Goal: Task Accomplishment & Management: Use online tool/utility

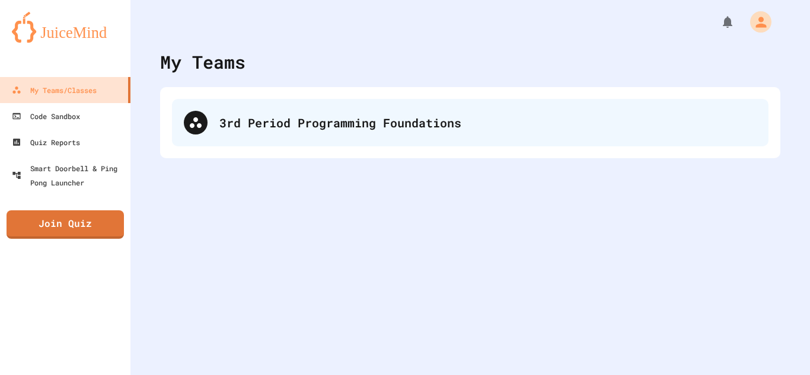
click at [366, 131] on div "3rd Period Programming Foundations" at bounding box center [487, 123] width 537 height 18
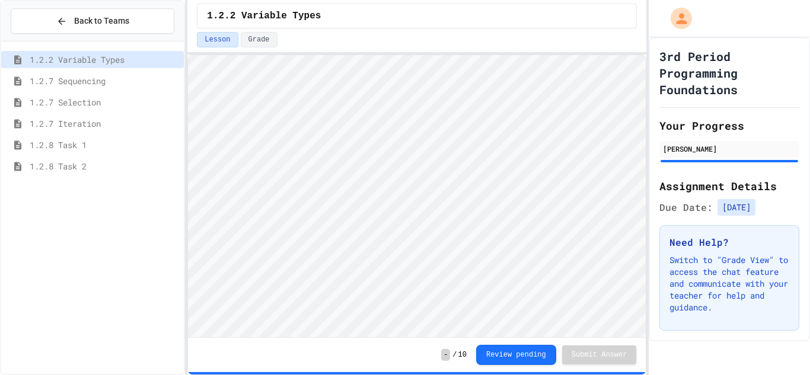
scroll to position [1, 0]
click at [97, 130] on div "1.2.7 Iteration" at bounding box center [92, 123] width 183 height 17
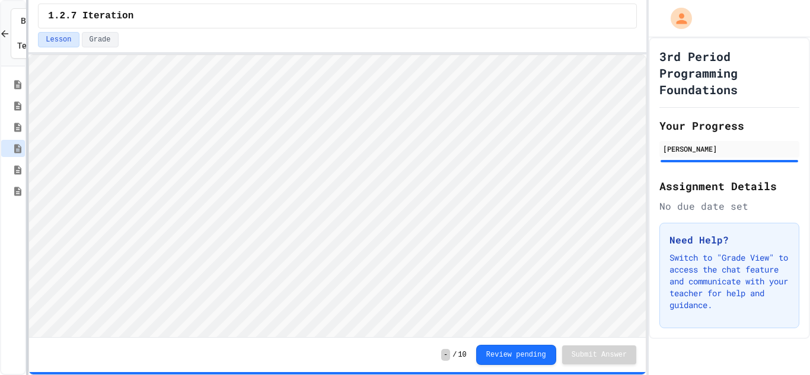
click at [26, 162] on div at bounding box center [27, 187] width 2 height 375
click at [21, 165] on icon at bounding box center [18, 170] width 14 height 11
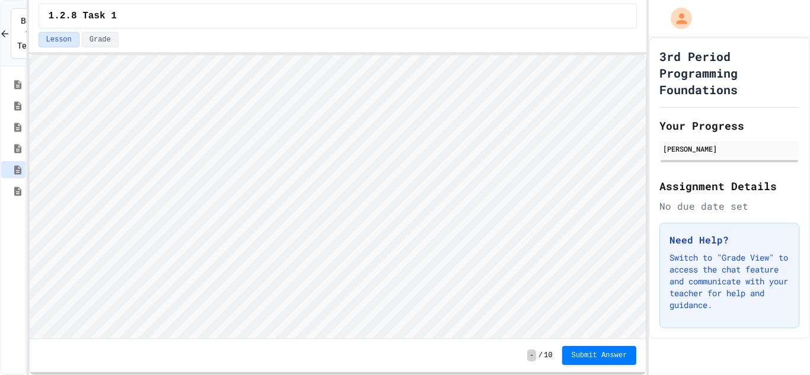
click at [17, 196] on icon at bounding box center [18, 191] width 14 height 11
click at [587, 367] on div "- / 10 Submit Answer" at bounding box center [338, 355] width 616 height 33
click at [589, 356] on span "Submit Answer" at bounding box center [599, 354] width 56 height 9
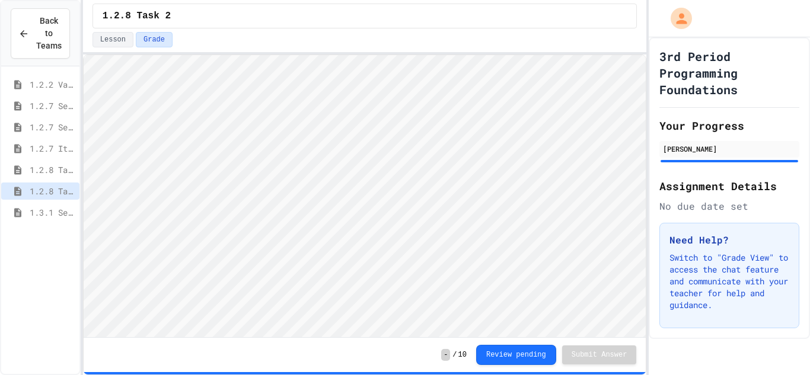
scroll to position [1, 0]
click at [52, 212] on span "1.3.1 Sequencing Patterns/Trends" at bounding box center [52, 212] width 45 height 12
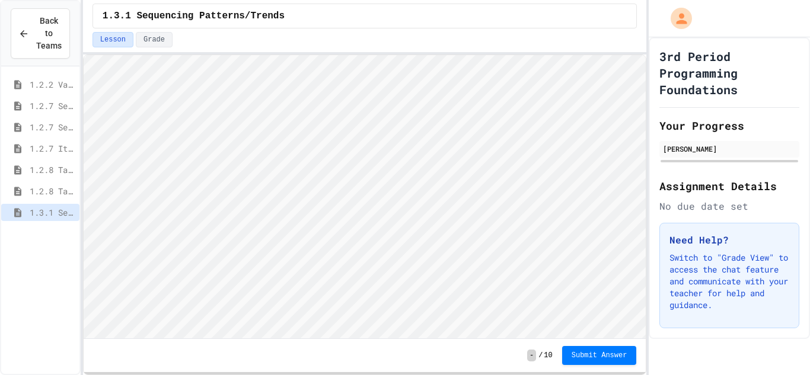
scroll to position [1, 0]
click at [83, 55] on html "Loading project... ! Error Loading Project There was an error loading the proje…" at bounding box center [364, 55] width 563 height 0
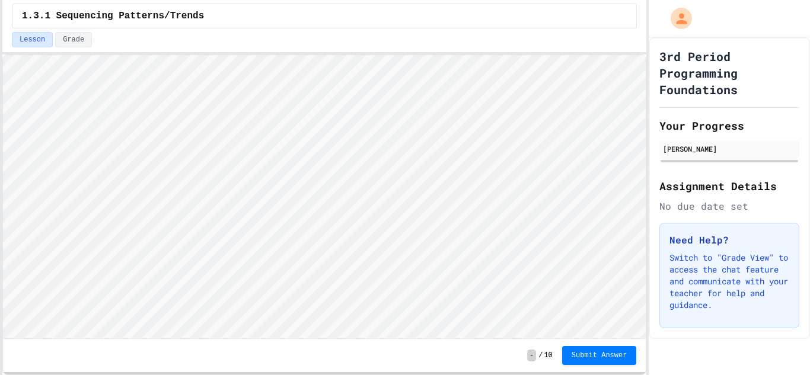
click at [0, 184] on div "Back to Teams 1.2.2 Variable Types 1.2.7 Sequencing 1.2.7 Selection 1.2.7 Itera…" at bounding box center [405, 187] width 810 height 375
type textarea "******"
click at [596, 359] on span "Submit Answer" at bounding box center [599, 355] width 56 height 9
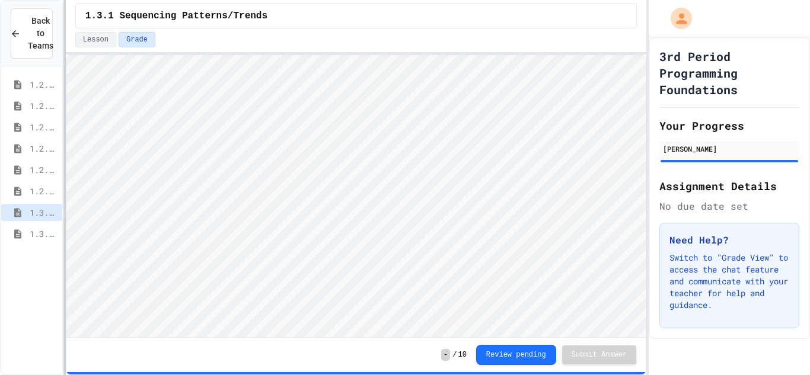
click at [66, 67] on div at bounding box center [64, 187] width 2 height 375
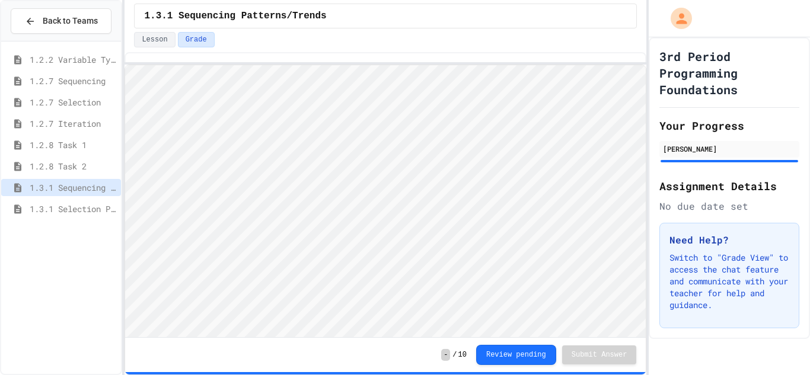
click at [79, 204] on span "1.3.1 Selection Patterns/Trends" at bounding box center [73, 209] width 87 height 12
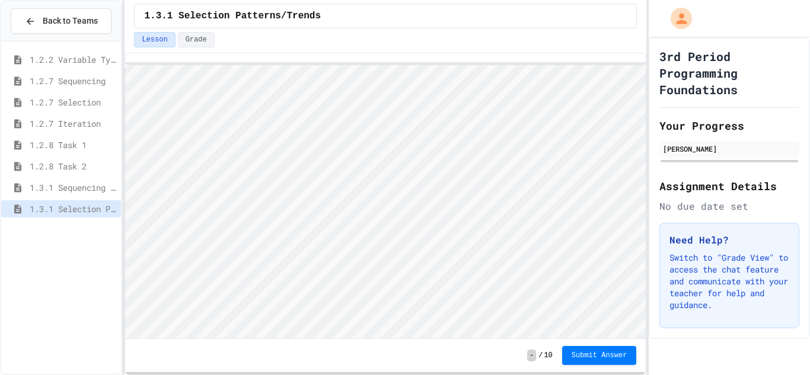
scroll to position [1, 0]
click at [125, 65] on html "Loading project... ! Error Loading Project There was an error loading the proje…" at bounding box center [385, 65] width 520 height 0
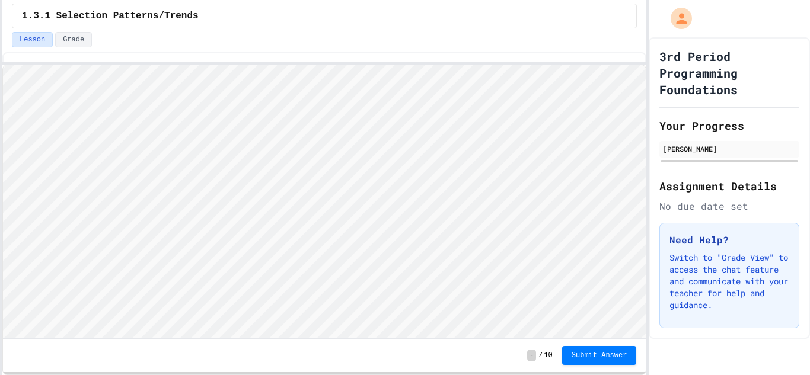
click at [0, 231] on div "Back to Teams 1.2.2 Variable Types 1.2.7 Sequencing 1.2.7 Selection 1.2.7 Itera…" at bounding box center [405, 187] width 810 height 375
click at [530, 65] on html "Loading project... ! Error Loading Project There was an error loading the proje…" at bounding box center [324, 65] width 643 height 0
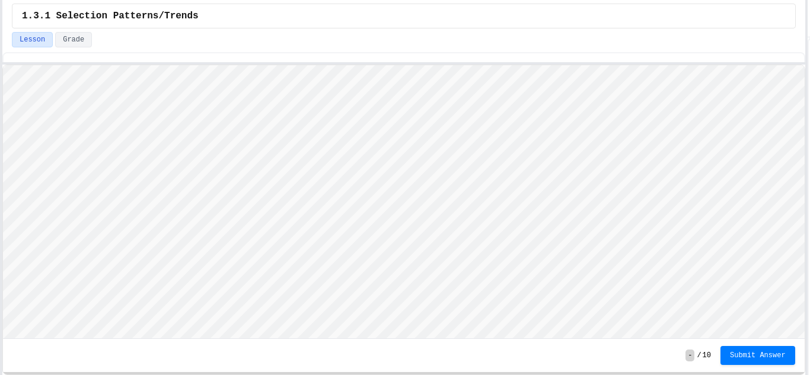
click at [809, 91] on div "Back to Teams 1.2.2 Variable Types 1.2.7 Sequencing 1.2.7 Selection 1.2.7 Itera…" at bounding box center [405, 187] width 810 height 375
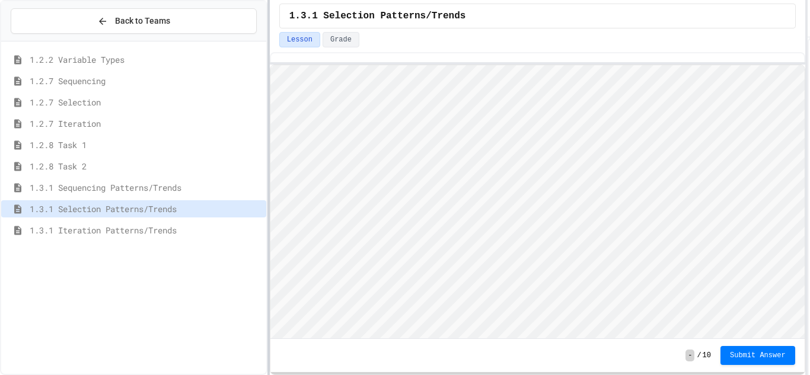
click at [269, 38] on div at bounding box center [268, 187] width 2 height 375
click at [147, 233] on span "1.3.1 Iteration Patterns/Trends" at bounding box center [146, 230] width 232 height 12
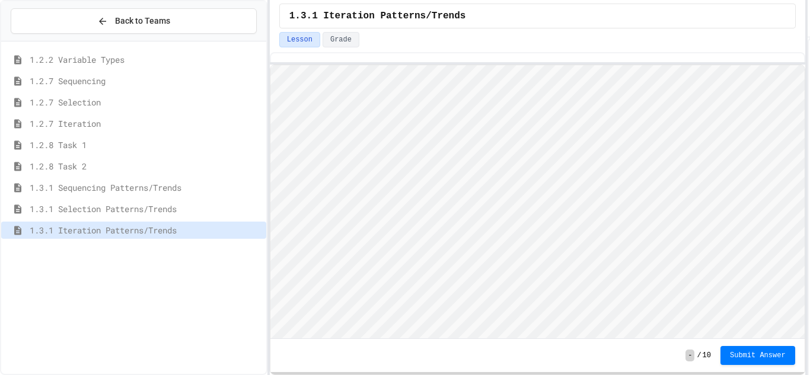
scroll to position [1, 0]
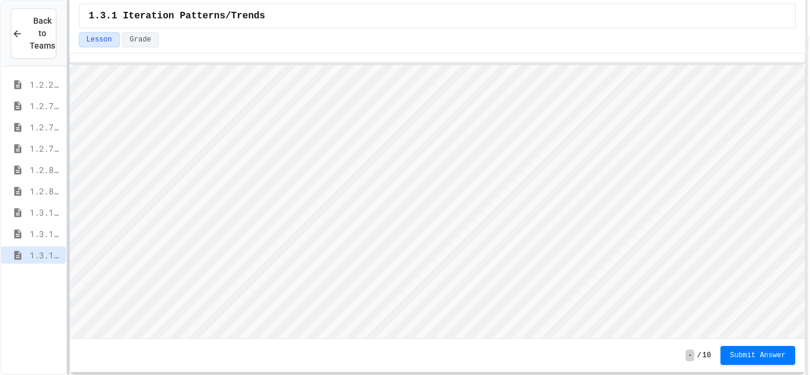
click at [67, 127] on div at bounding box center [68, 187] width 2 height 375
click at [51, 223] on div "1.3.1 Sequencing Patterns/Trends" at bounding box center [33, 214] width 65 height 21
click at [46, 237] on span "1.3.1 Selection Patterns/Trends" at bounding box center [45, 234] width 31 height 12
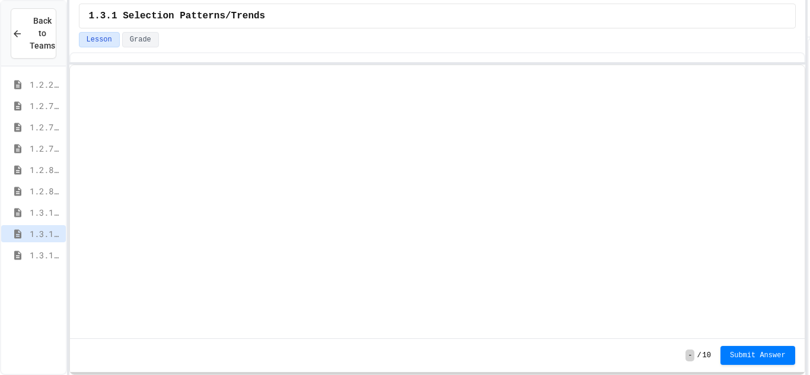
click at [762, 353] on span "Submit Answer" at bounding box center [758, 355] width 56 height 9
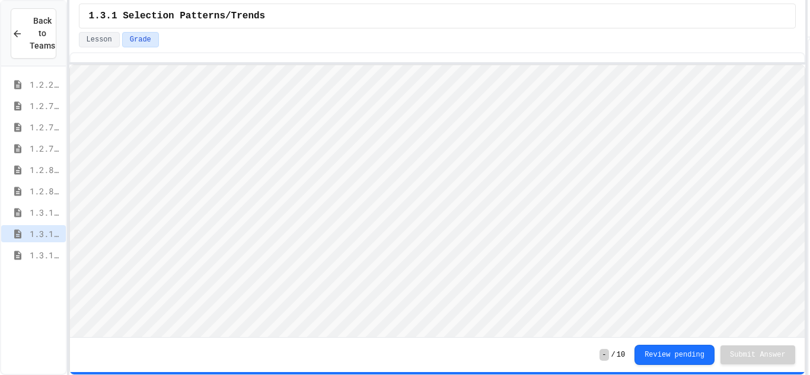
click at [33, 252] on span "1.3.1 Iteration Patterns/Trends" at bounding box center [45, 255] width 31 height 12
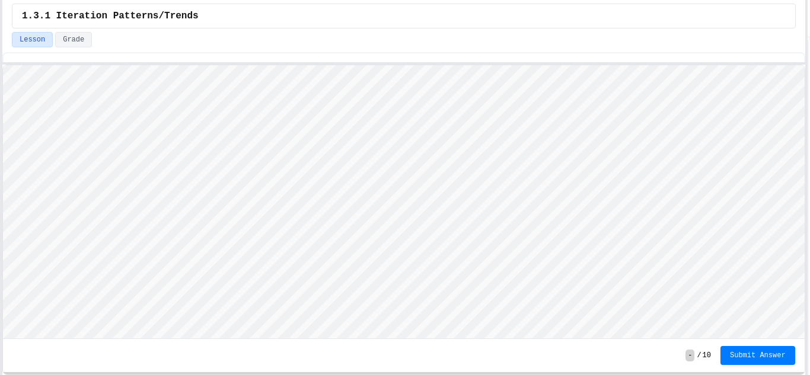
click at [0, 114] on div "Back to Teams 1.2.2 Variable Types 1.2.7 Sequencing 1.2.7 Selection 1.2.7 Itera…" at bounding box center [405, 187] width 810 height 375
click at [759, 351] on span "Submit Answer" at bounding box center [758, 354] width 56 height 9
